Goal: Transaction & Acquisition: Purchase product/service

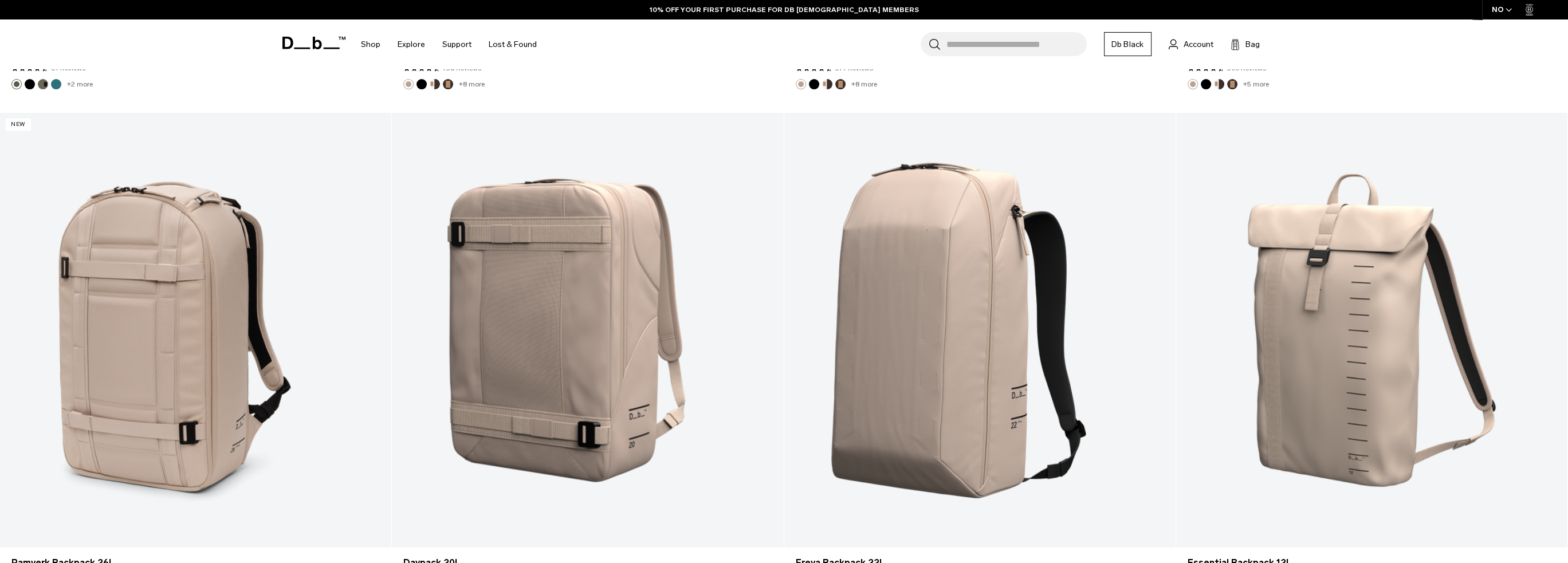
scroll to position [5869, 0]
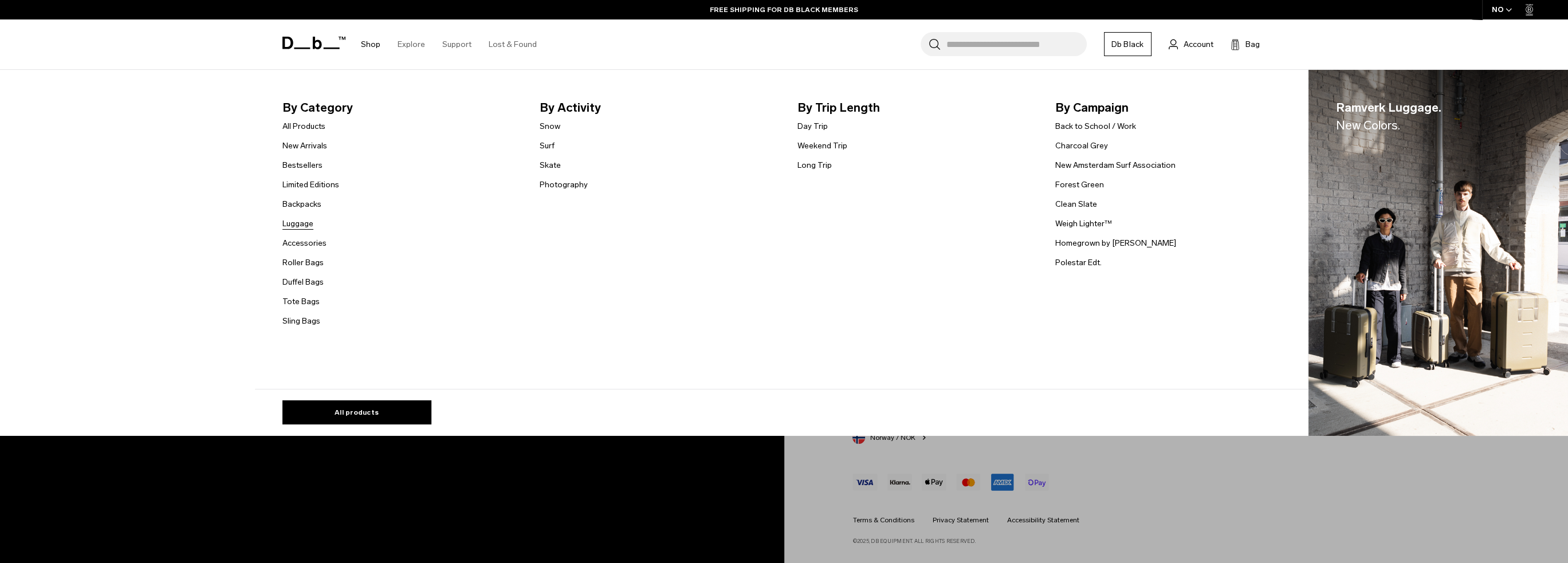
click at [307, 226] on link "Luggage" at bounding box center [297, 224] width 31 height 12
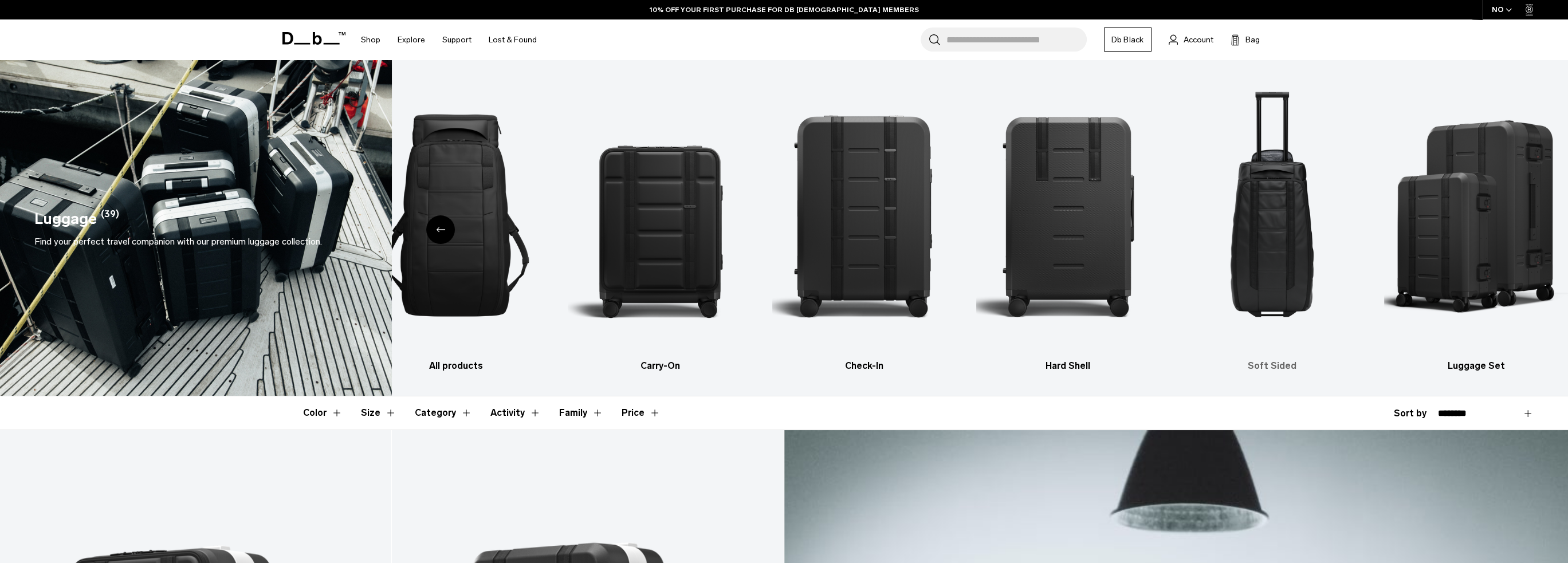
click at [1282, 290] on img "5 / 6" at bounding box center [1272, 216] width 184 height 276
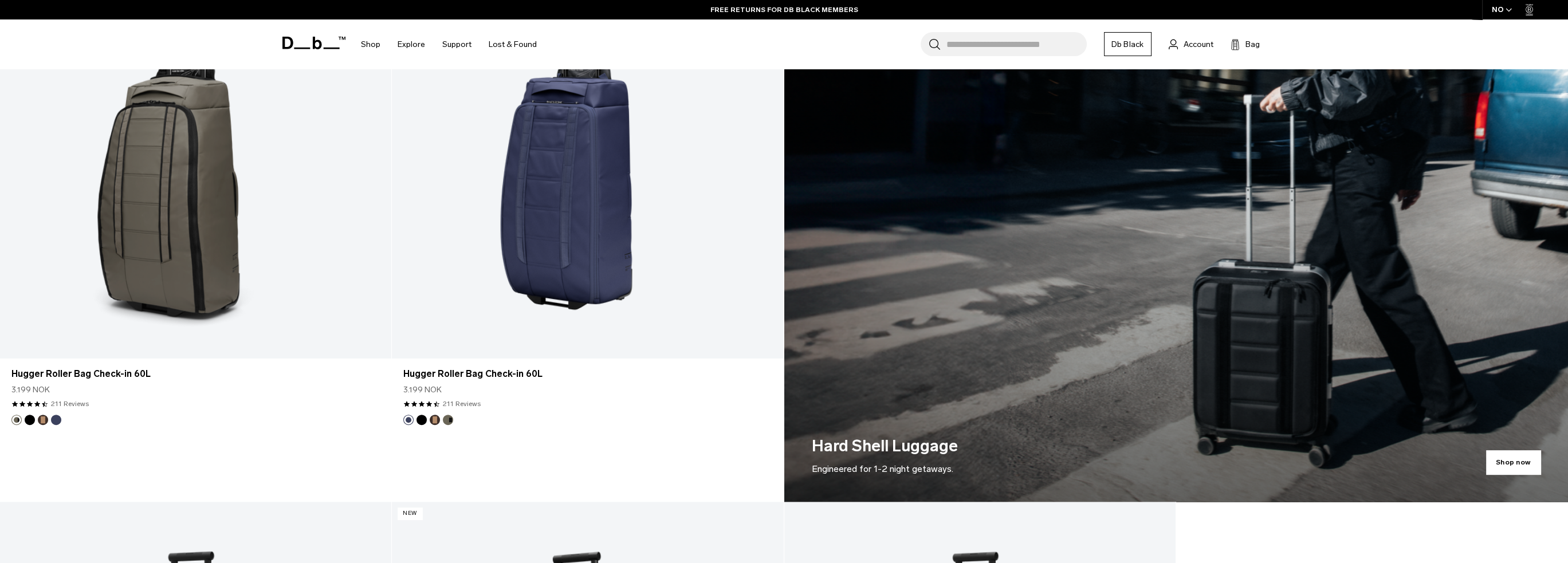
scroll to position [974, 0]
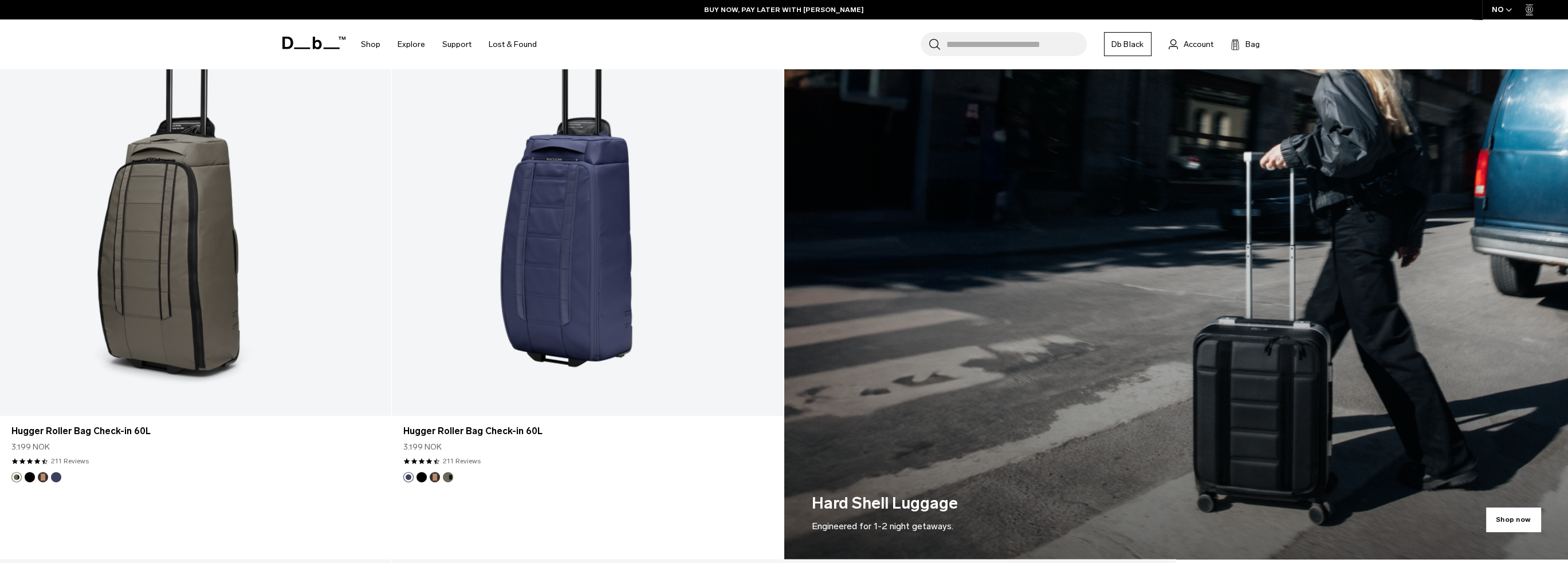
click at [896, 219] on link "Shop now" at bounding box center [1176, 269] width 784 height 577
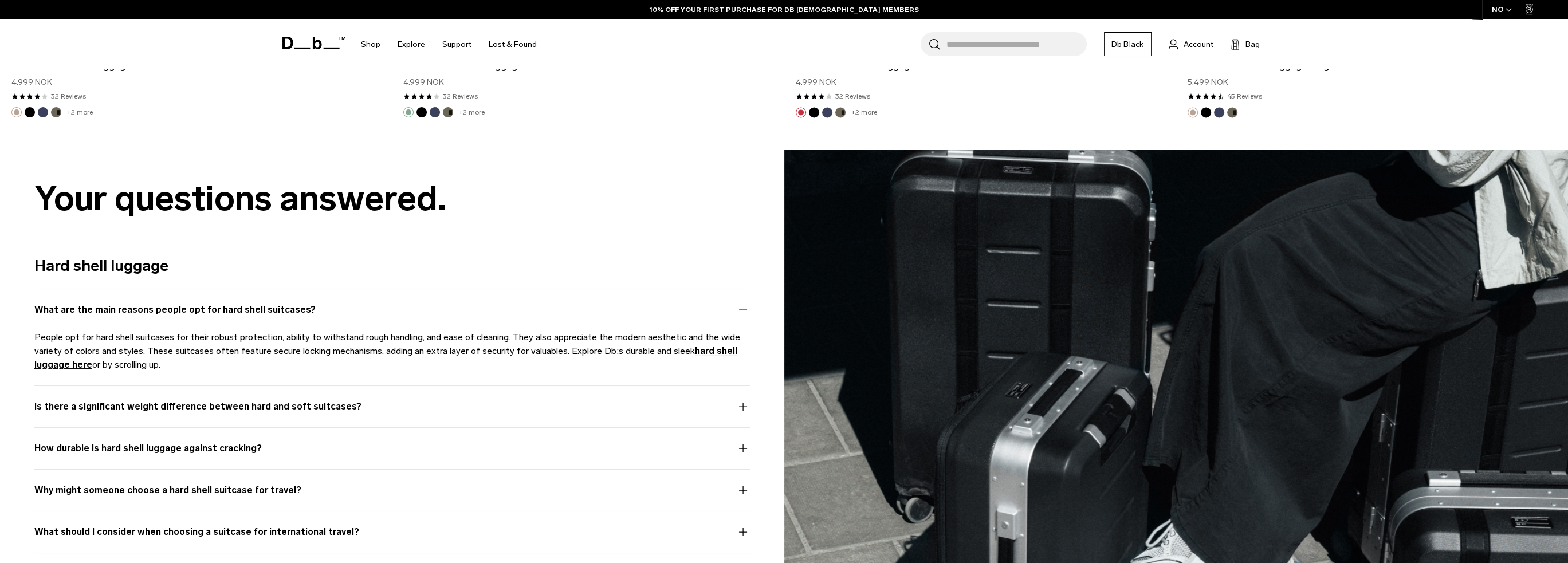
scroll to position [3093, 0]
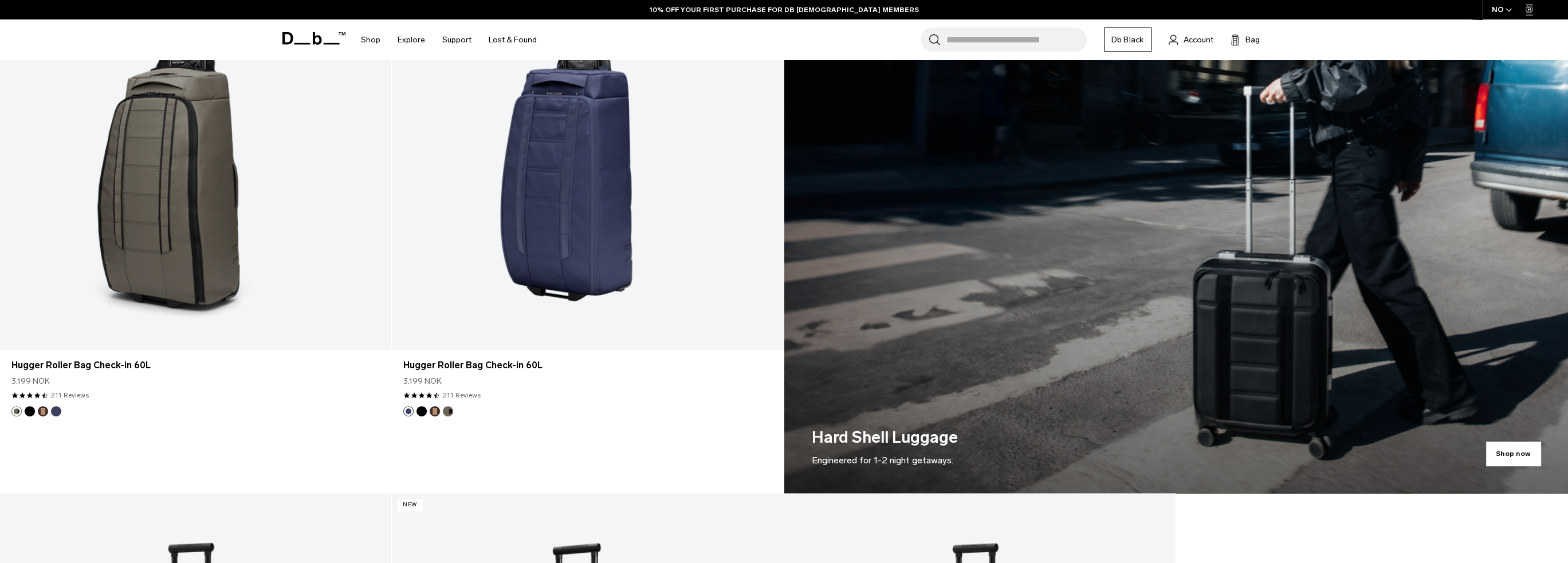
scroll to position [1031, 0]
